Goal: Complete application form: Complete application form

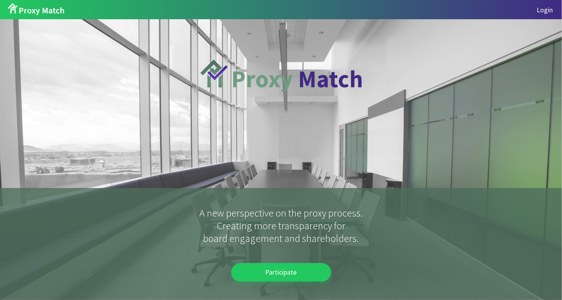
drag, startPoint x: 278, startPoint y: 130, endPoint x: 299, endPoint y: 183, distance: 56.2
click at [279, 134] on div at bounding box center [281, 103] width 161 height 169
click at [435, 61] on div "A new perspective on the proxy process. Creating more transparency for board en…" at bounding box center [281, 159] width 562 height 281
click at [540, 14] on div "Login" at bounding box center [281, 9] width 562 height 19
click at [541, 10] on link "Login" at bounding box center [545, 9] width 16 height 9
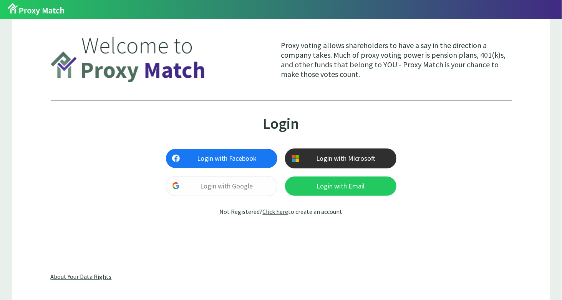
click at [364, 101] on div "Proxy voting allows shareholders to have a say in the direction a company takes…" at bounding box center [281, 125] width 461 height 188
click at [276, 212] on link "Click here" at bounding box center [276, 212] width 26 height 8
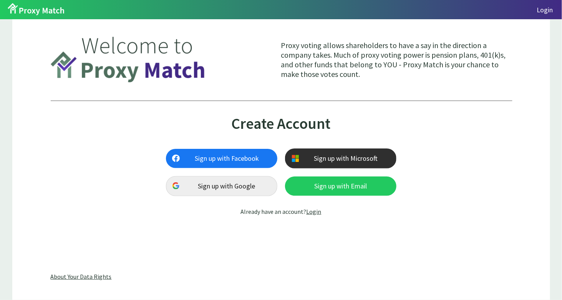
click at [228, 184] on span "Sign up with Google" at bounding box center [227, 186] width 88 height 7
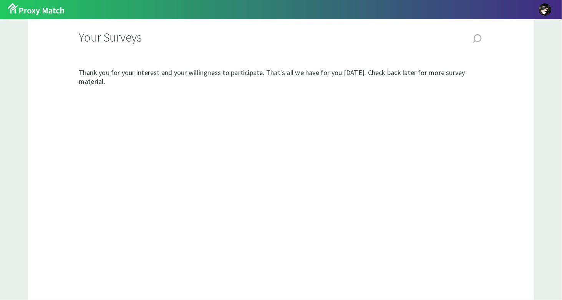
click at [544, 7] on span "button" at bounding box center [545, 9] width 12 height 12
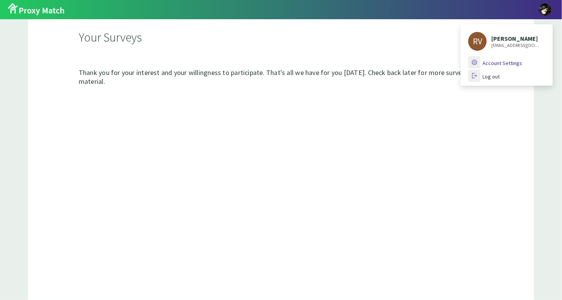
click at [501, 63] on span "Account Settings" at bounding box center [503, 63] width 40 height 7
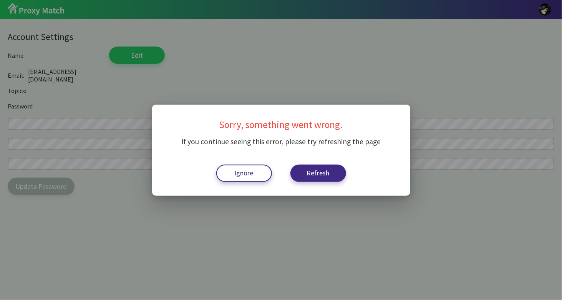
click at [312, 176] on span "Refresh" at bounding box center [318, 172] width 34 height 7
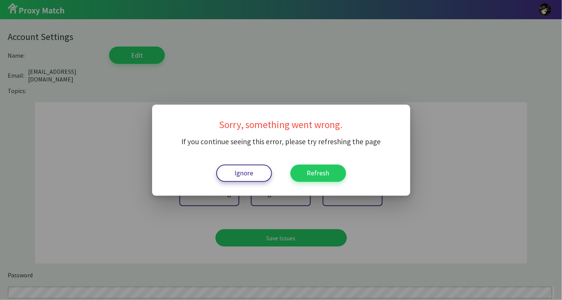
click at [108, 48] on div at bounding box center [281, 150] width 562 height 300
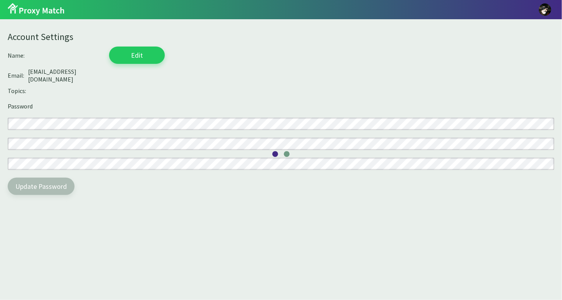
click at [113, 110] on div "Account Settings Name: Edit Email: [EMAIL_ADDRESS][DOMAIN_NAME] Topics: Passwor…" at bounding box center [281, 110] width 562 height 183
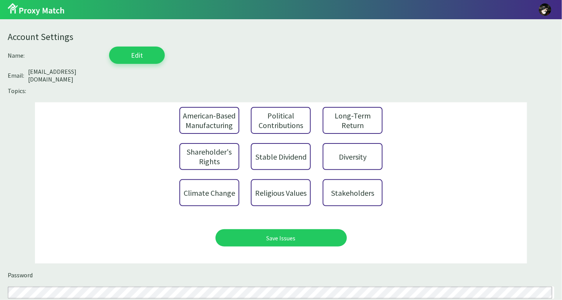
click at [289, 184] on div "Religious Values" at bounding box center [281, 192] width 60 height 27
click at [363, 180] on div "Stakeholders" at bounding box center [353, 192] width 60 height 27
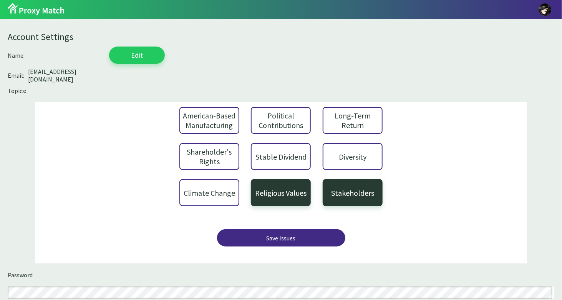
click at [294, 234] on div "Save Issues" at bounding box center [281, 238] width 104 height 8
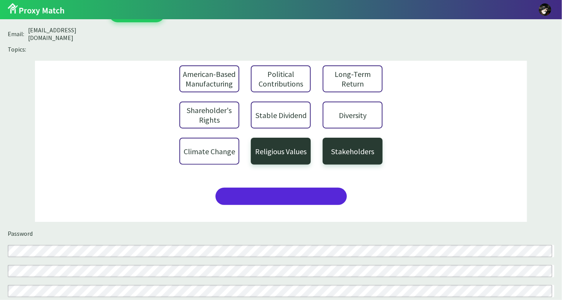
scroll to position [64, 0]
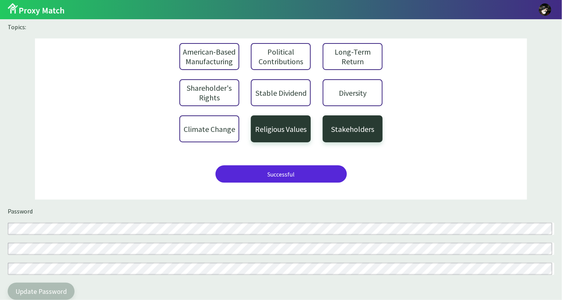
click at [105, 234] on div "Password Update Password" at bounding box center [281, 253] width 547 height 93
click at [109, 252] on div "Password Update Password" at bounding box center [281, 253] width 547 height 93
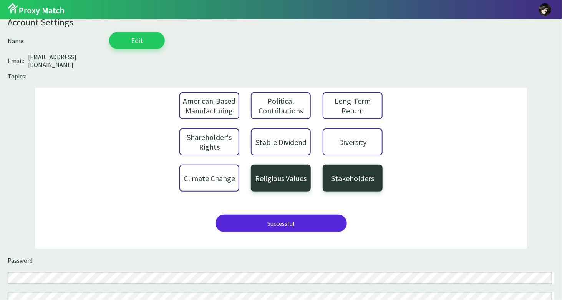
scroll to position [0, 0]
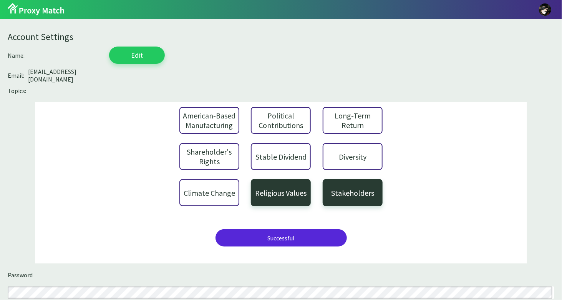
click at [44, 15] on img at bounding box center [36, 9] width 57 height 13
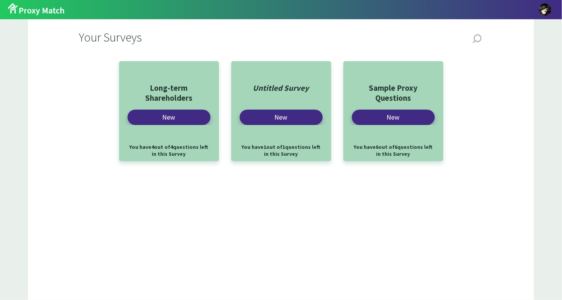
click at [119, 28] on header "Your Surveys" at bounding box center [281, 40] width 405 height 42
click at [483, 40] on div "Your Surveys Long-term Shareholders New You have 4 out of 4 questions left in t…" at bounding box center [281, 159] width 506 height 281
click at [480, 40] on icon "button" at bounding box center [477, 39] width 8 height 8
click at [546, 8] on span "button" at bounding box center [545, 9] width 12 height 12
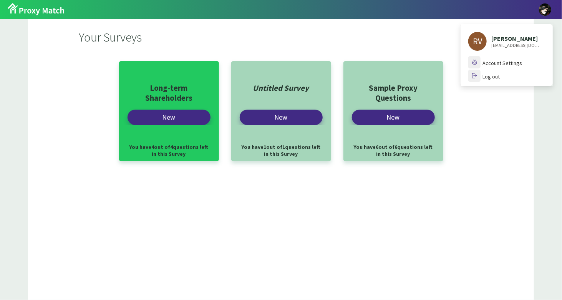
click at [171, 118] on span "New" at bounding box center [169, 117] width 60 height 7
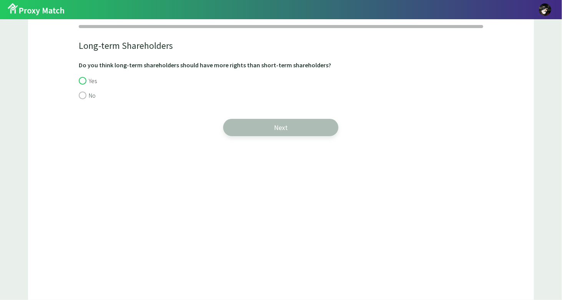
click at [95, 77] on span "Yes" at bounding box center [88, 81] width 18 height 8
click at [95, 77] on input "Yes" at bounding box center [281, 81] width 405 height 10
radio input "true"
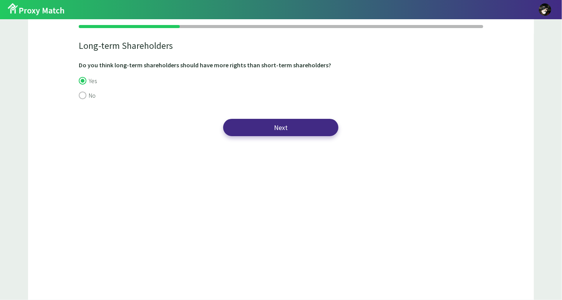
click at [296, 130] on span "Next" at bounding box center [281, 127] width 100 height 7
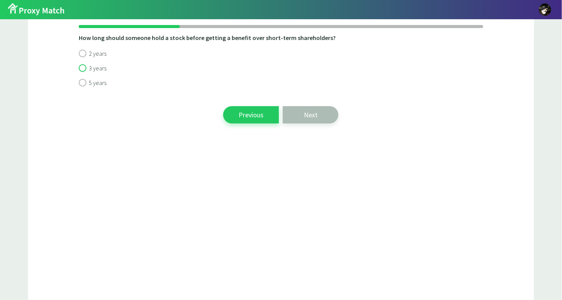
click at [101, 64] on input "3 years" at bounding box center [281, 68] width 405 height 10
radio input "true"
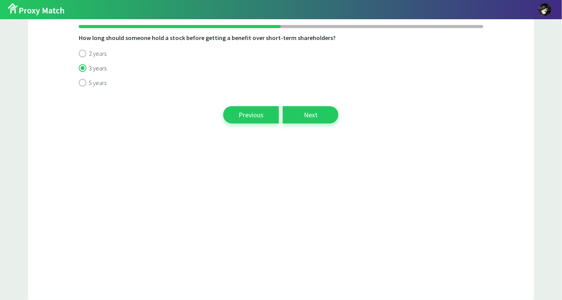
drag, startPoint x: 100, startPoint y: 66, endPoint x: 300, endPoint y: 110, distance: 204.2
click at [100, 66] on span "3 years" at bounding box center [93, 68] width 28 height 8
click at [100, 66] on input "3 years" at bounding box center [281, 68] width 405 height 10
click at [326, 115] on span "Next" at bounding box center [311, 114] width 40 height 7
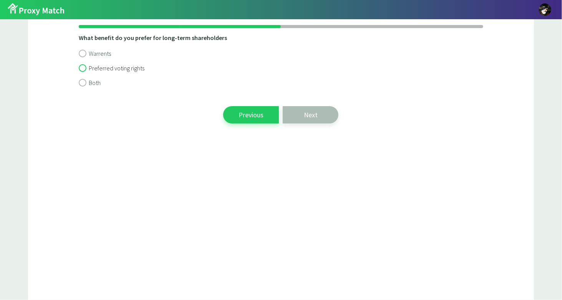
click at [107, 66] on span "Preferred voting rights" at bounding box center [112, 68] width 66 height 8
click at [107, 66] on input "Preferred voting rights" at bounding box center [281, 68] width 405 height 10
radio input "true"
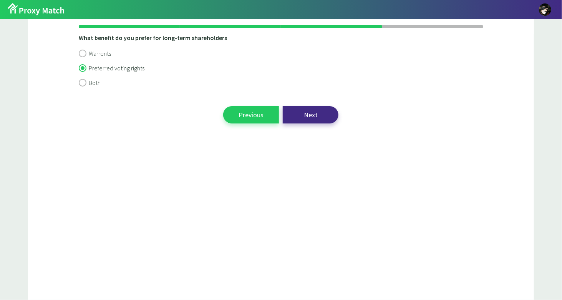
click at [311, 122] on button "Next" at bounding box center [311, 114] width 56 height 17
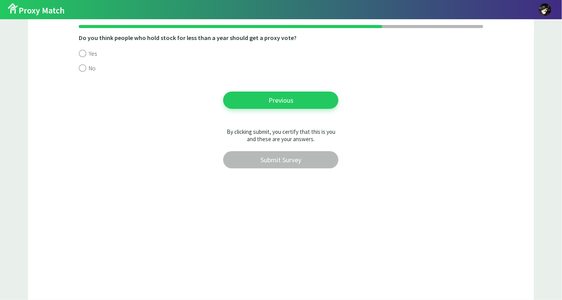
click at [71, 58] on div "Do you think people who hold stock for less than a year should get a proxy vote…" at bounding box center [281, 56] width 506 height 44
click at [104, 48] on input "Yes" at bounding box center [281, 53] width 405 height 10
radio input "true"
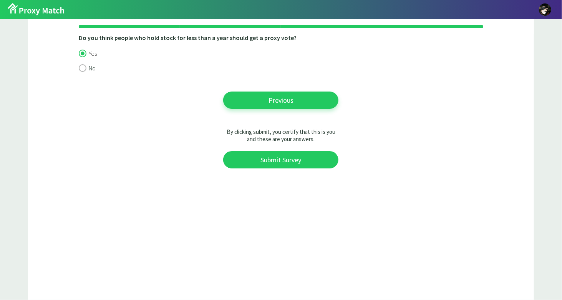
click at [95, 50] on span "Yes" at bounding box center [88, 54] width 18 height 8
click at [95, 50] on input "Yes" at bounding box center [281, 53] width 405 height 10
click at [202, 79] on div "Do you think people who hold stock for less than a year should get a proxy vote…" at bounding box center [281, 109] width 506 height 151
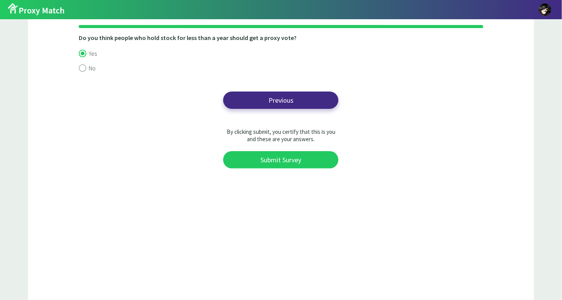
click at [286, 103] on span "Previous" at bounding box center [281, 100] width 100 height 7
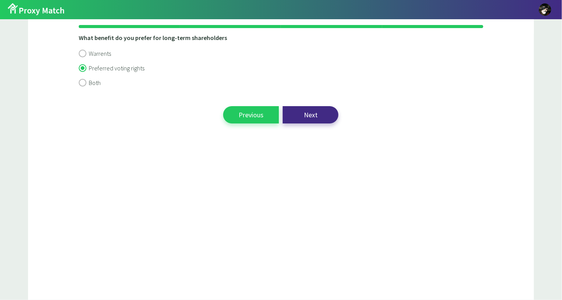
click at [315, 112] on span "Next" at bounding box center [311, 114] width 40 height 7
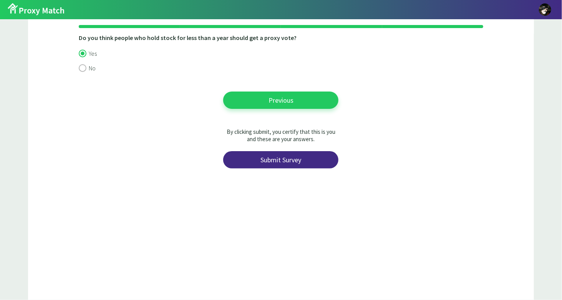
click at [284, 153] on button "Submit Survey" at bounding box center [280, 159] width 115 height 17
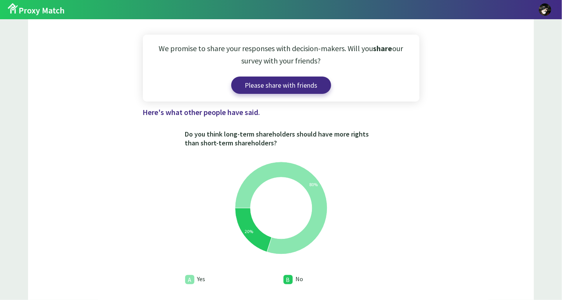
click at [272, 86] on span "Please share with friends" at bounding box center [281, 85] width 85 height 7
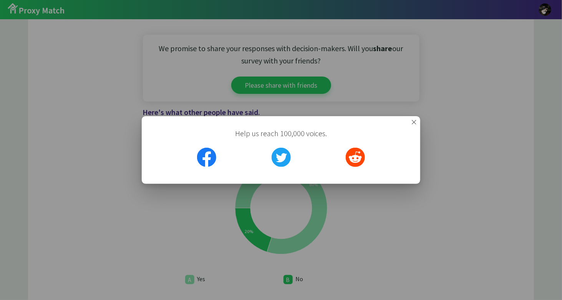
click at [413, 124] on icon "" at bounding box center [414, 122] width 5 height 6
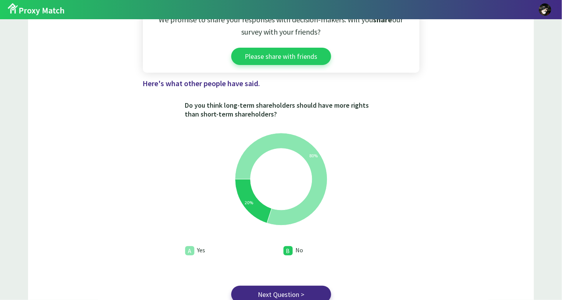
scroll to position [44, 0]
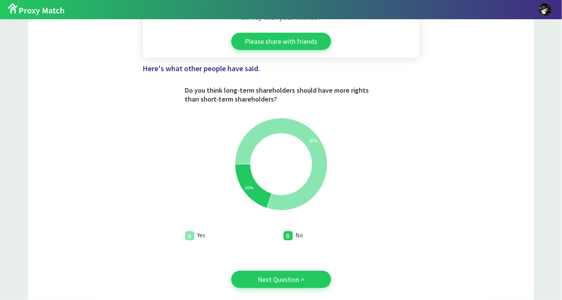
click at [287, 282] on span "Next Question >" at bounding box center [281, 279] width 85 height 7
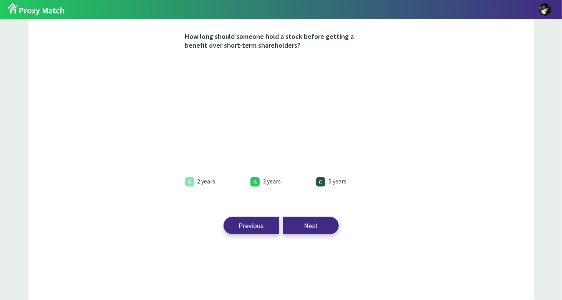
scroll to position [0, 0]
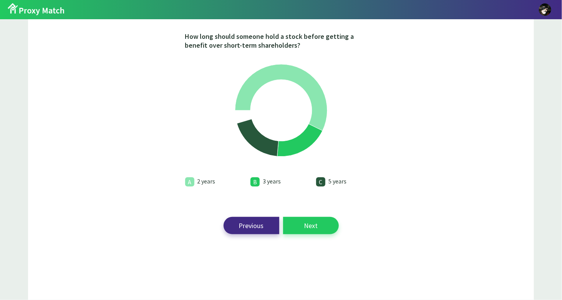
click at [305, 224] on span "Next" at bounding box center [311, 225] width 40 height 7
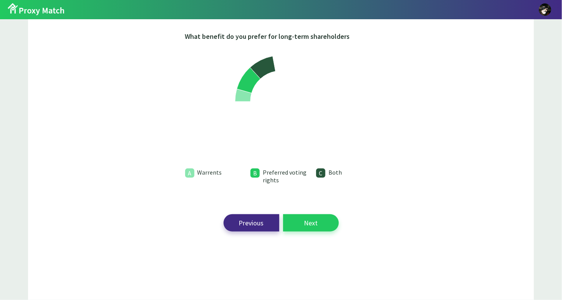
click at [306, 215] on span "Next" at bounding box center [310, 222] width 43 height 17
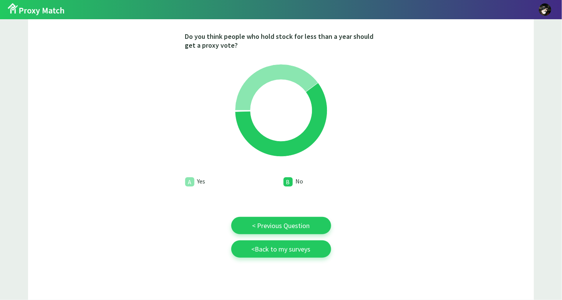
click at [293, 228] on span "< Previous Question" at bounding box center [281, 225] width 85 height 7
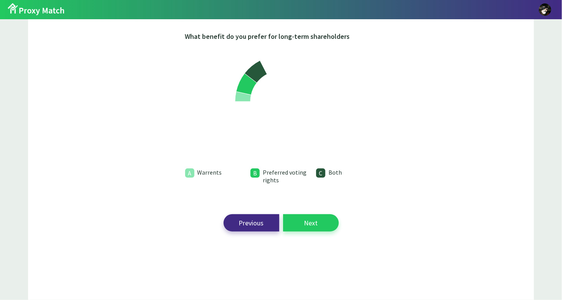
click at [308, 223] on span "Next" at bounding box center [311, 222] width 40 height 7
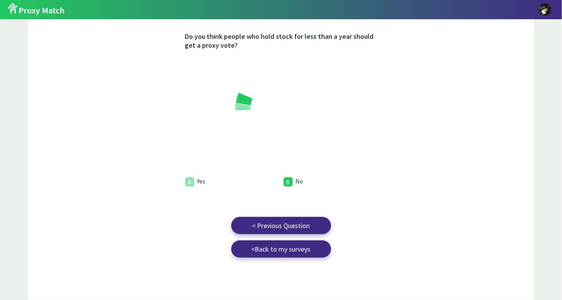
click at [309, 252] on span "< Back to my surveys" at bounding box center [281, 248] width 88 height 17
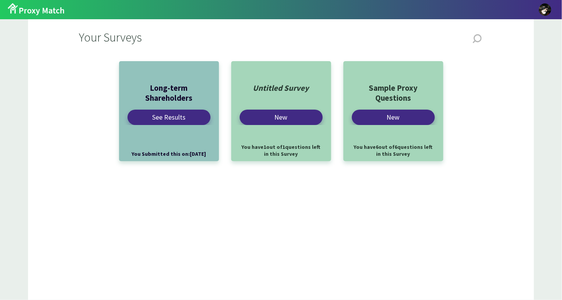
click at [90, 39] on h1 "Your Surveys" at bounding box center [275, 37] width 392 height 12
click at [32, 16] on div at bounding box center [281, 9] width 562 height 19
click at [30, 13] on img at bounding box center [36, 9] width 57 height 13
click at [35, 10] on img at bounding box center [36, 9] width 57 height 13
click at [120, 53] on header "Your Surveys" at bounding box center [281, 40] width 405 height 42
